Goal: Transaction & Acquisition: Purchase product/service

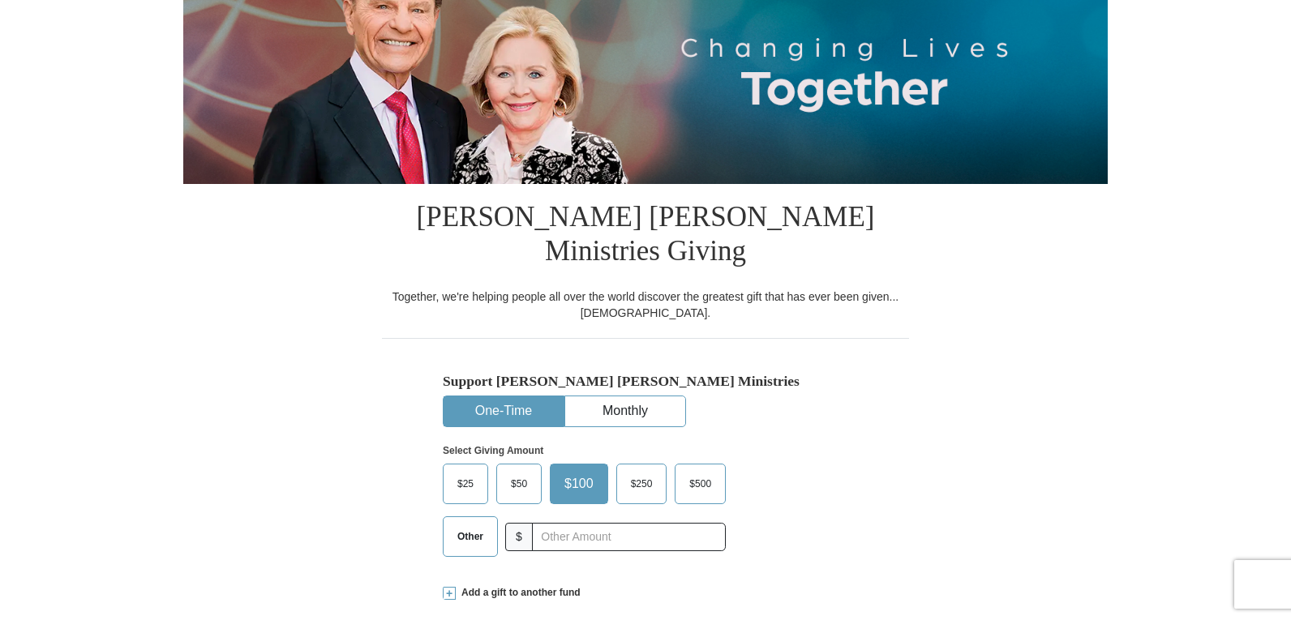
scroll to position [243, 0]
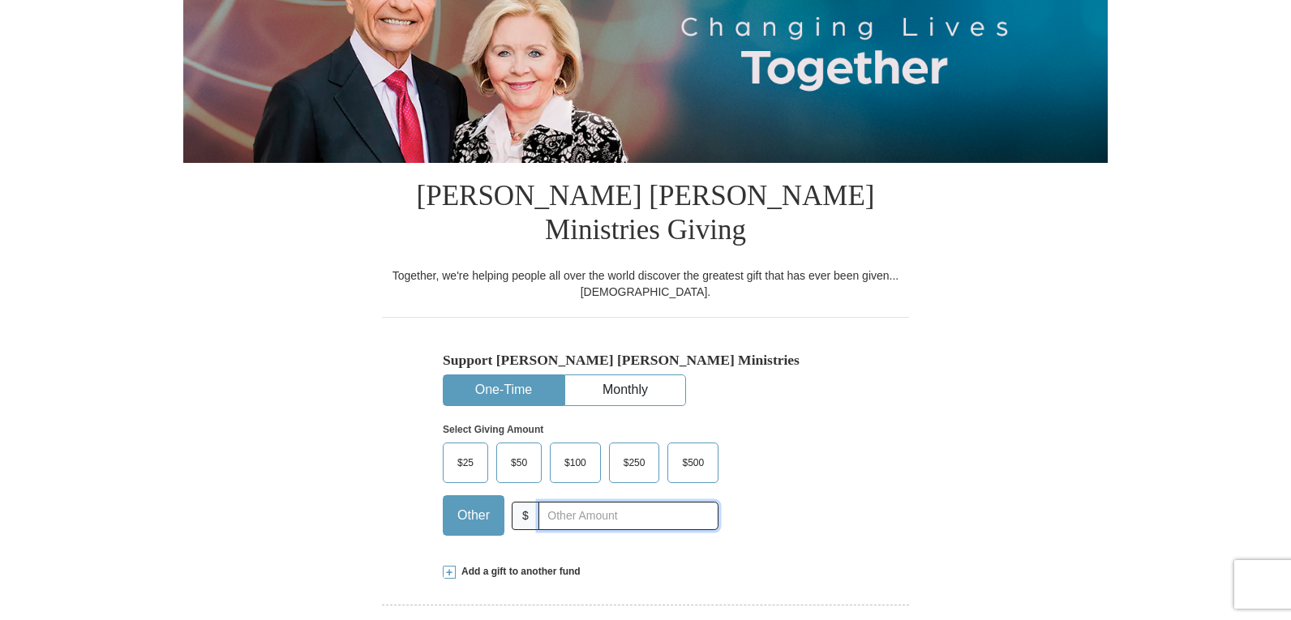
click at [550, 502] on input "text" at bounding box center [628, 516] width 180 height 28
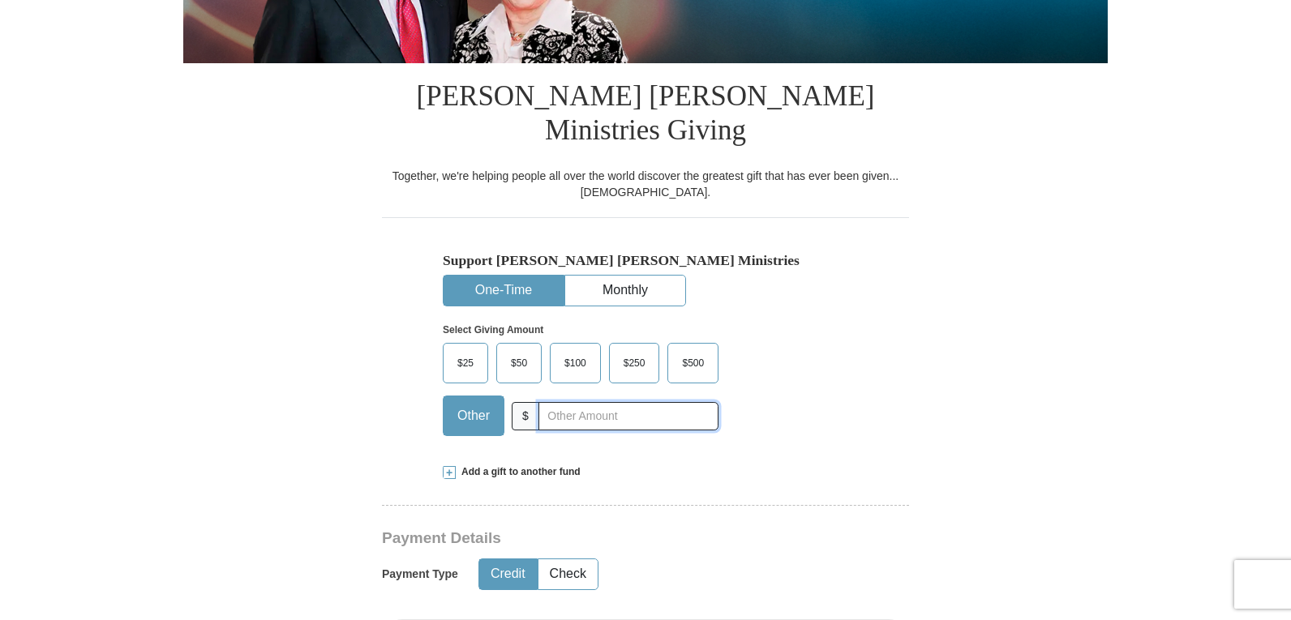
scroll to position [405, 0]
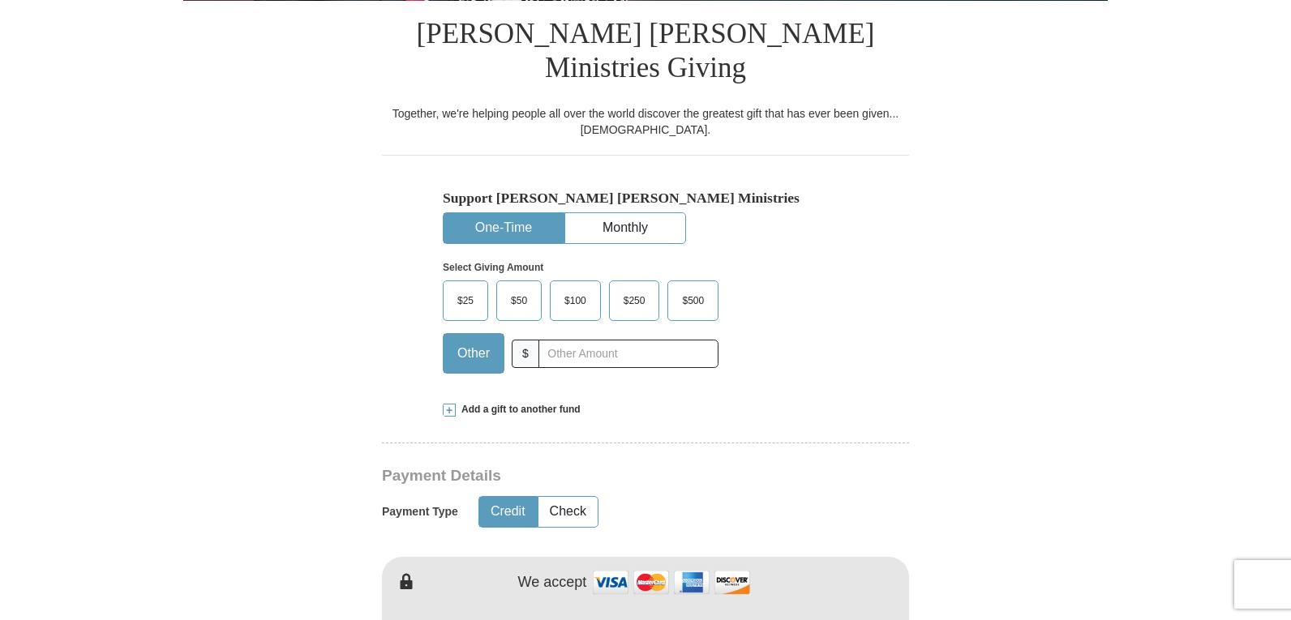
click at [535, 403] on span "Add a gift to another fund" at bounding box center [518, 410] width 125 height 14
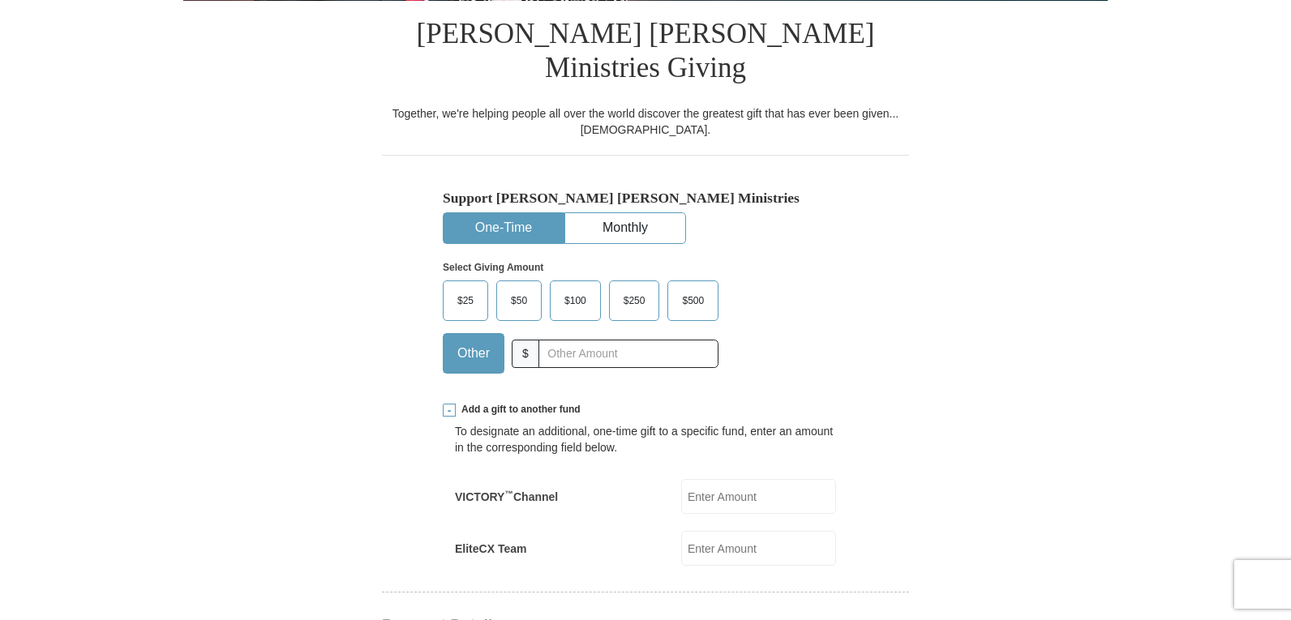
click at [725, 531] on input "EliteCX Team" at bounding box center [758, 548] width 155 height 35
type input "25.00"
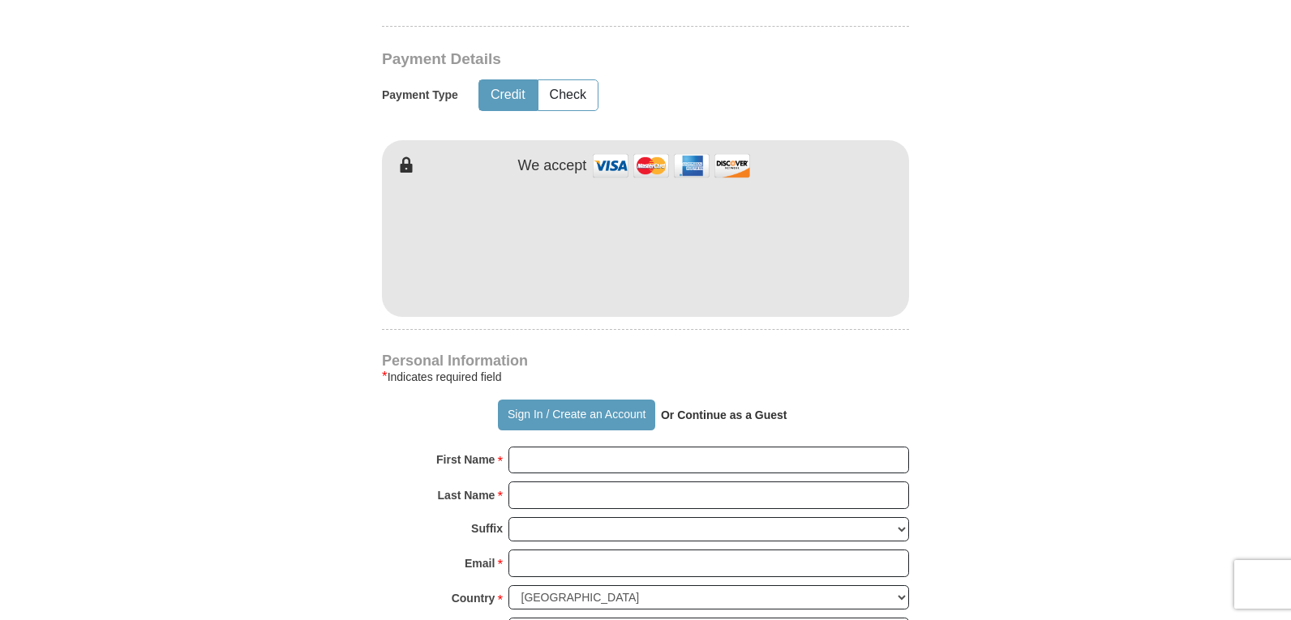
scroll to position [973, 0]
click at [627, 445] on input "First Name *" at bounding box center [708, 459] width 401 height 28
type input "[PERSON_NAME]"
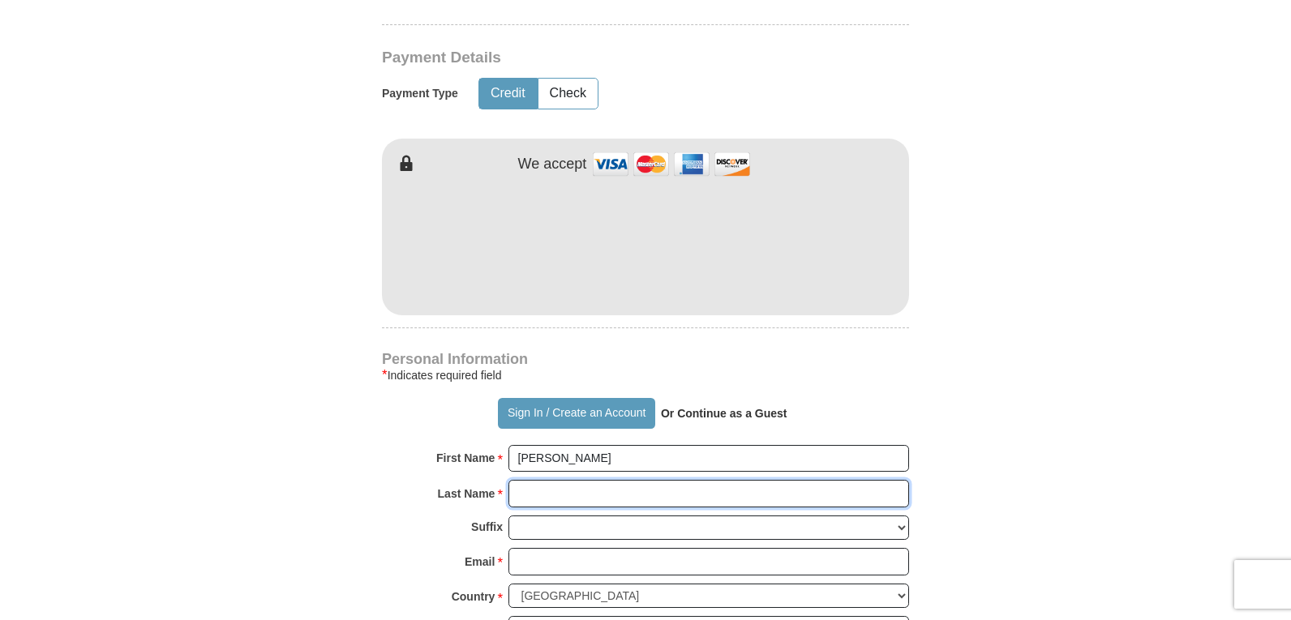
click at [561, 480] on input "Last Name *" at bounding box center [708, 494] width 401 height 28
type input "[PERSON_NAME]"
drag, startPoint x: 582, startPoint y: 549, endPoint x: 585, endPoint y: 538, distance: 11.0
click at [582, 548] on div "Email * Please enter Email The email address you have entered is not valid." at bounding box center [645, 566] width 527 height 36
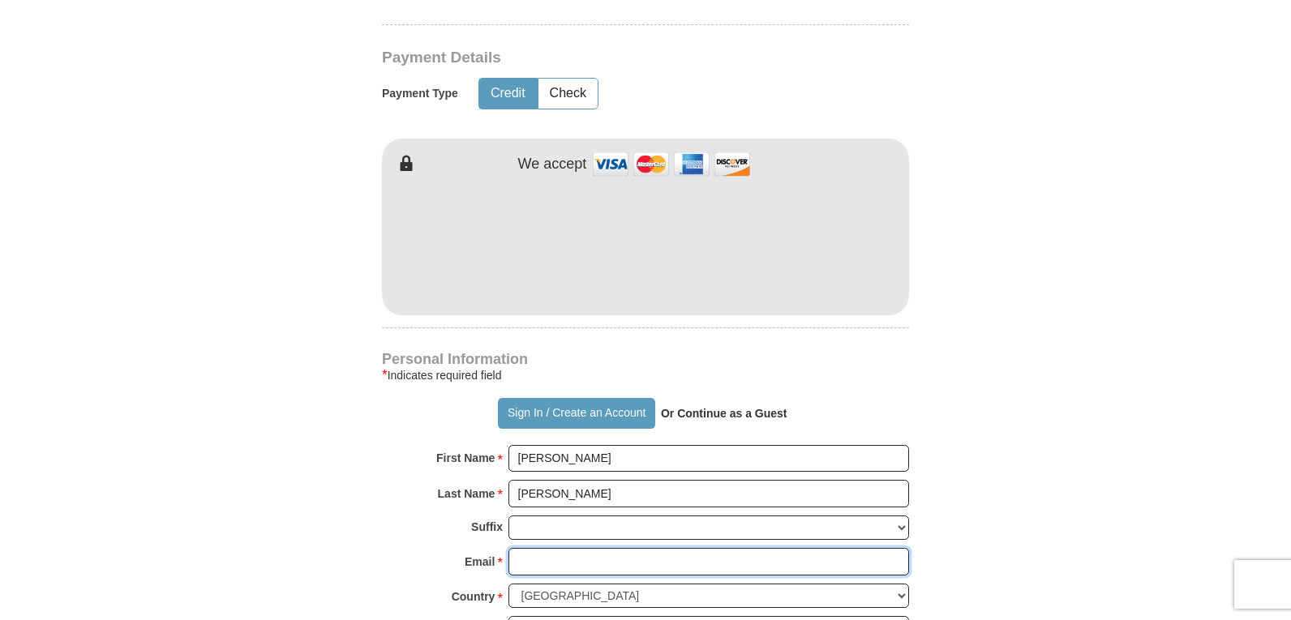
click at [588, 548] on input "Email *" at bounding box center [708, 562] width 401 height 28
type input "[EMAIL_ADDRESS][DOMAIN_NAME]"
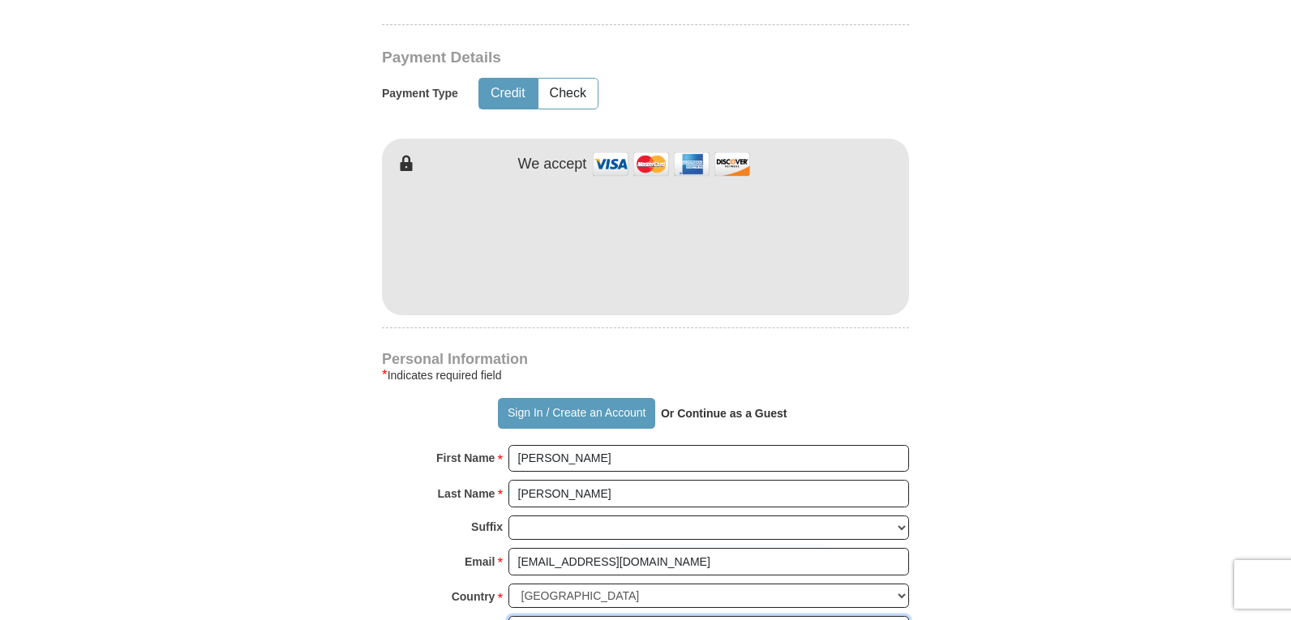
type input "[STREET_ADDRESS][PERSON_NAME]"
type input "Lehigh Acres"
select select "FL"
type input "33971"
type input "2395959734"
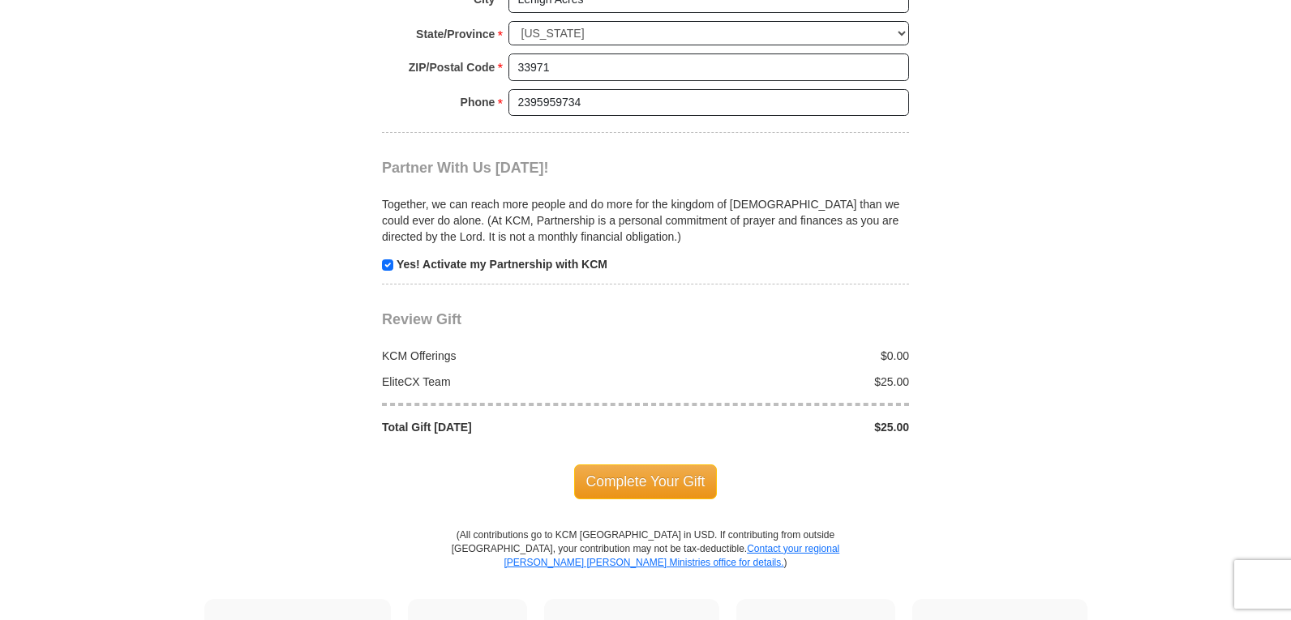
scroll to position [1703, 0]
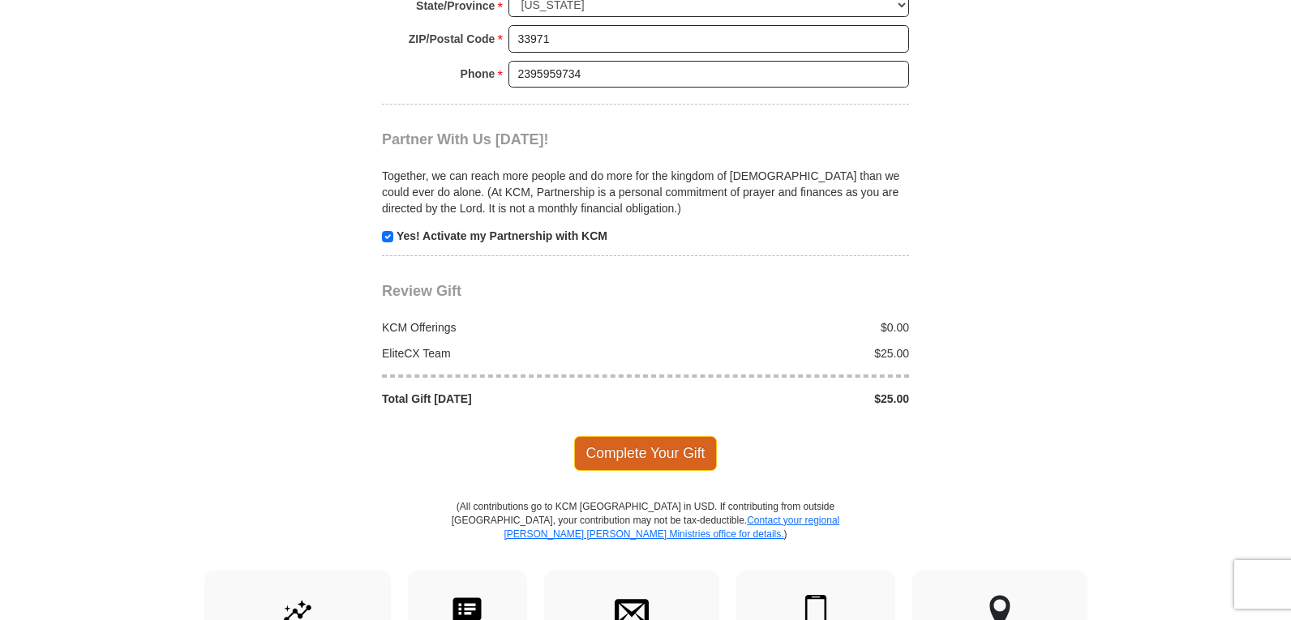
click at [694, 436] on span "Complete Your Gift" at bounding box center [646, 453] width 144 height 34
